Goal: Task Accomplishment & Management: Manage account settings

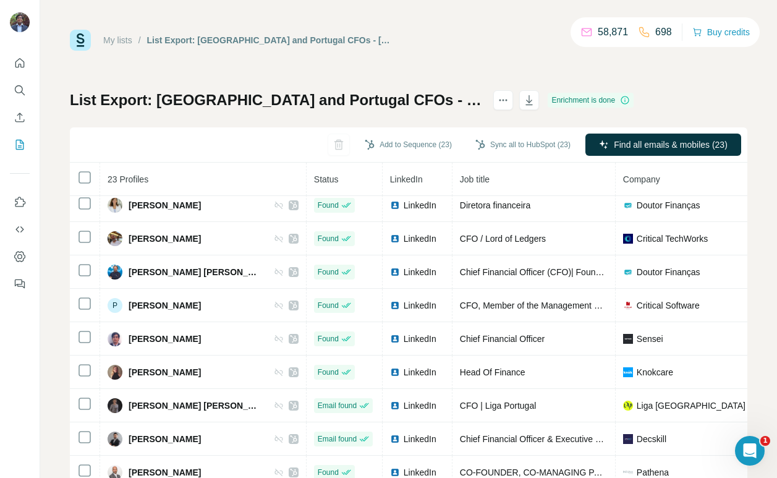
scroll to position [41, 0]
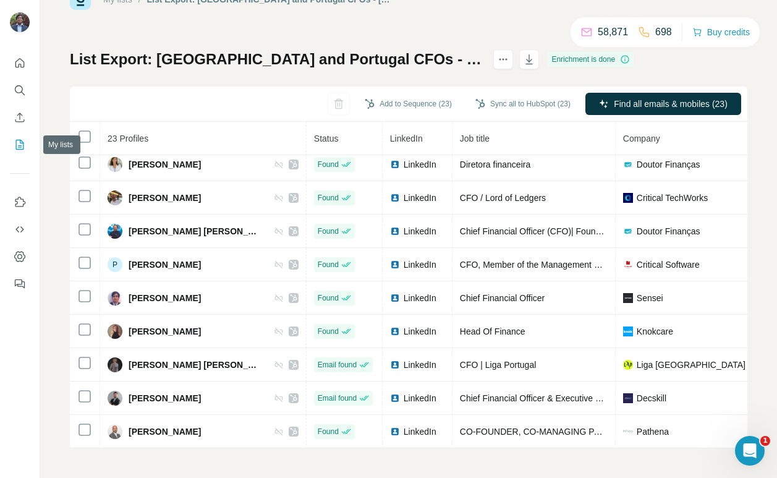
click at [15, 143] on icon "My lists" at bounding box center [20, 144] width 12 height 12
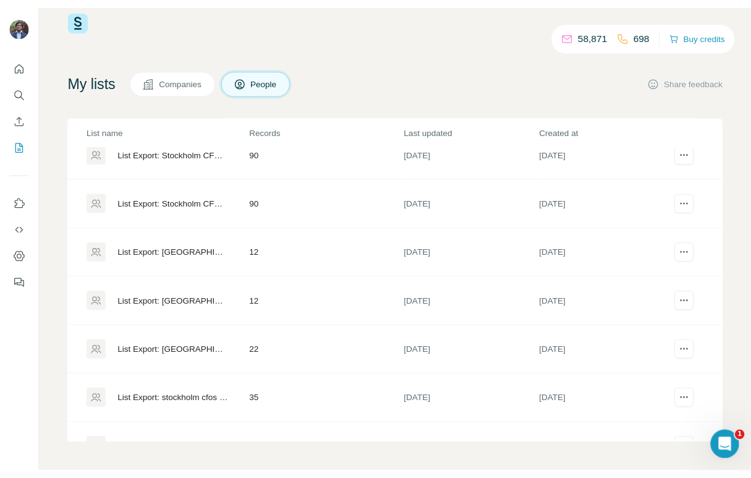
scroll to position [347, 0]
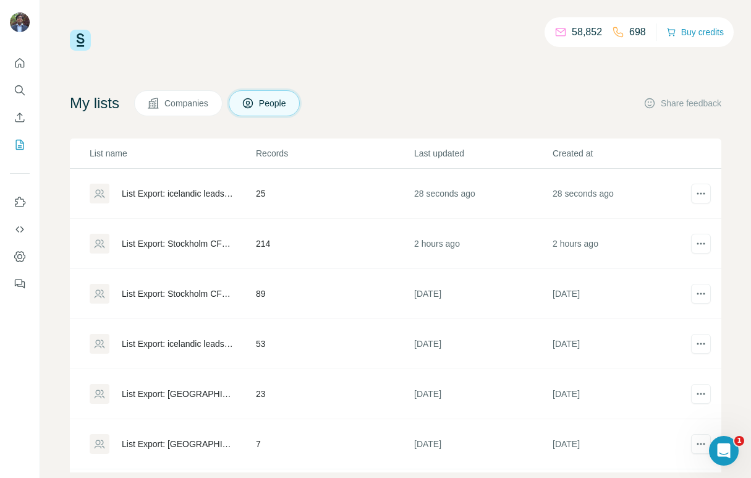
click at [211, 190] on div "List Export: icelandic leads - 01/10/2025 16:32" at bounding box center [178, 193] width 113 height 12
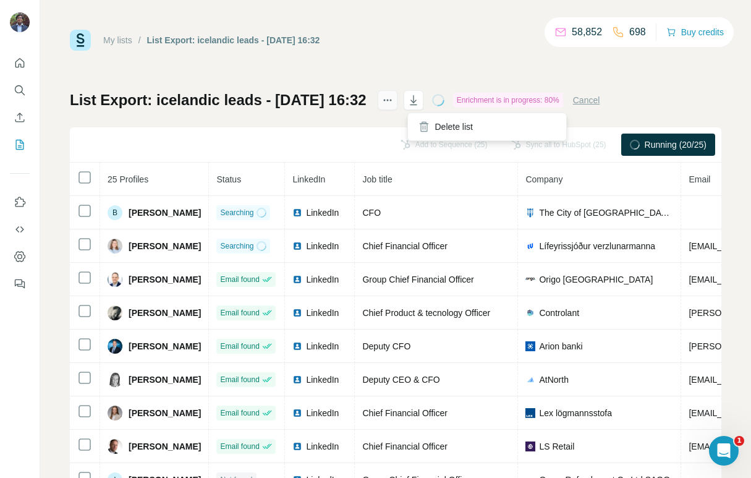
click at [394, 99] on icon "actions" at bounding box center [387, 100] width 12 height 12
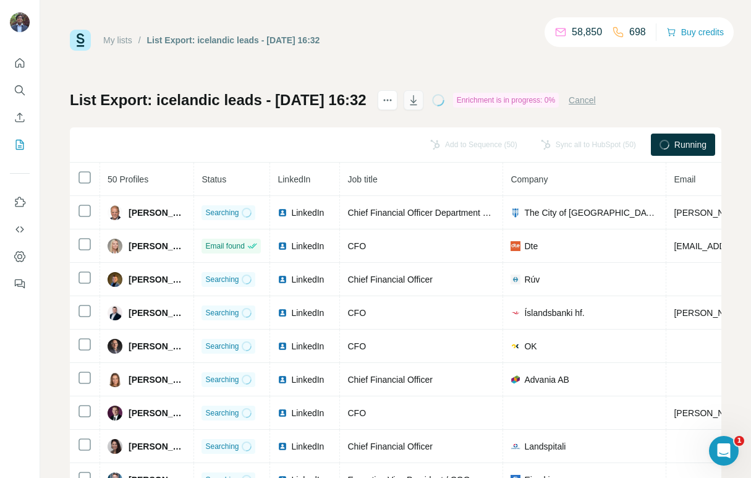
click at [417, 101] on icon "button" at bounding box center [413, 100] width 7 height 10
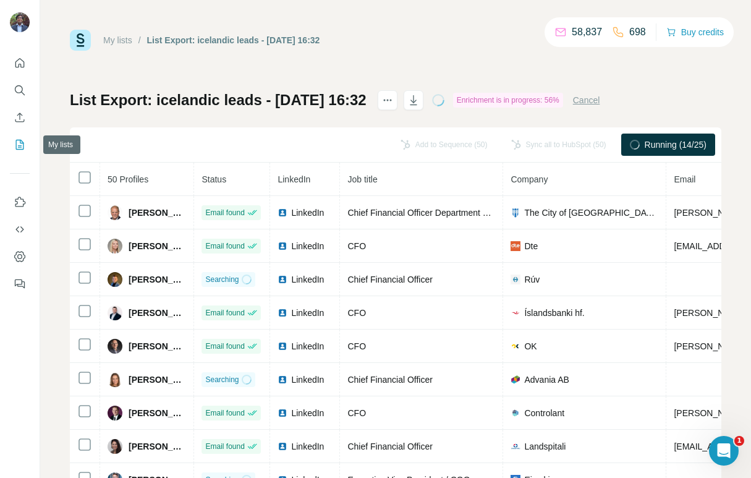
click at [22, 151] on button "My lists" at bounding box center [20, 144] width 20 height 22
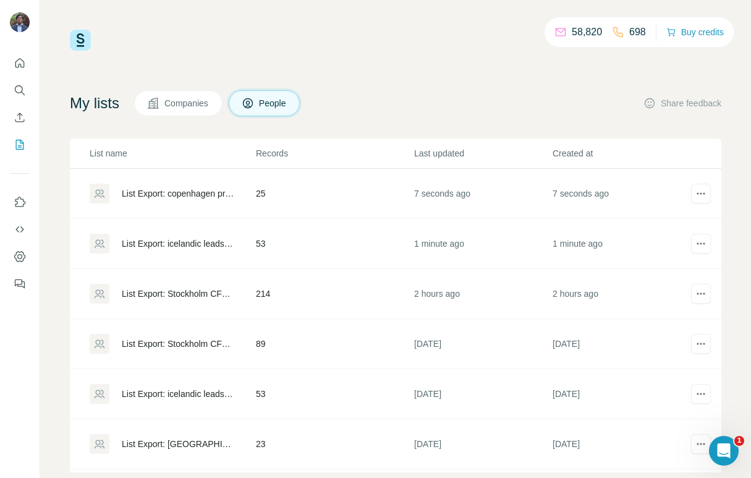
click at [214, 192] on div "List Export: copenhagen procurement professionals - 01/10/2025 16:34" at bounding box center [178, 193] width 113 height 12
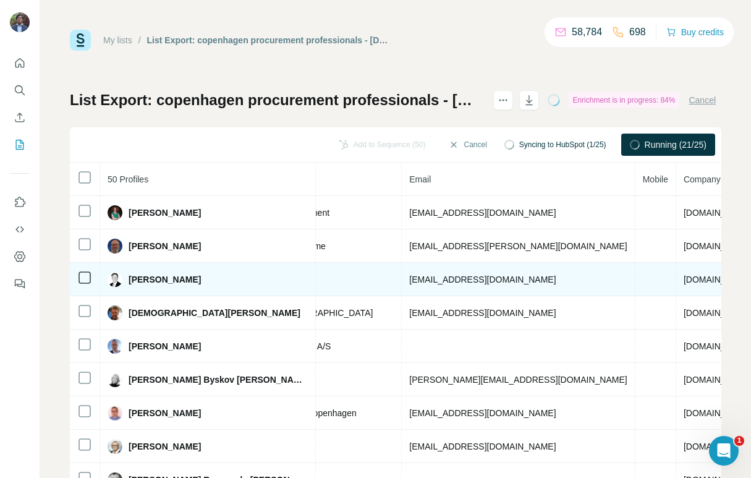
scroll to position [0, 435]
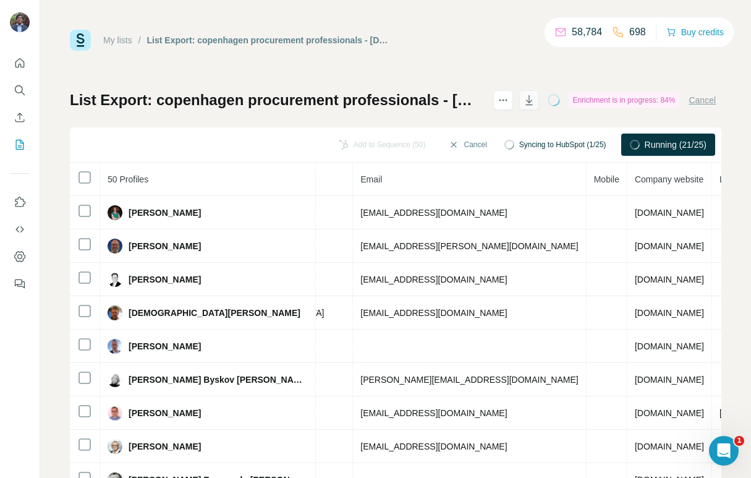
click at [535, 100] on icon "button" at bounding box center [529, 100] width 12 height 12
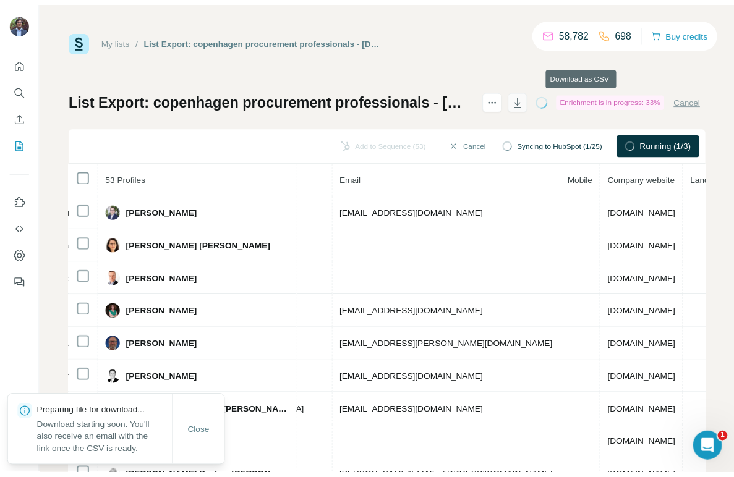
scroll to position [0, 401]
